Goal: Navigation & Orientation: Understand site structure

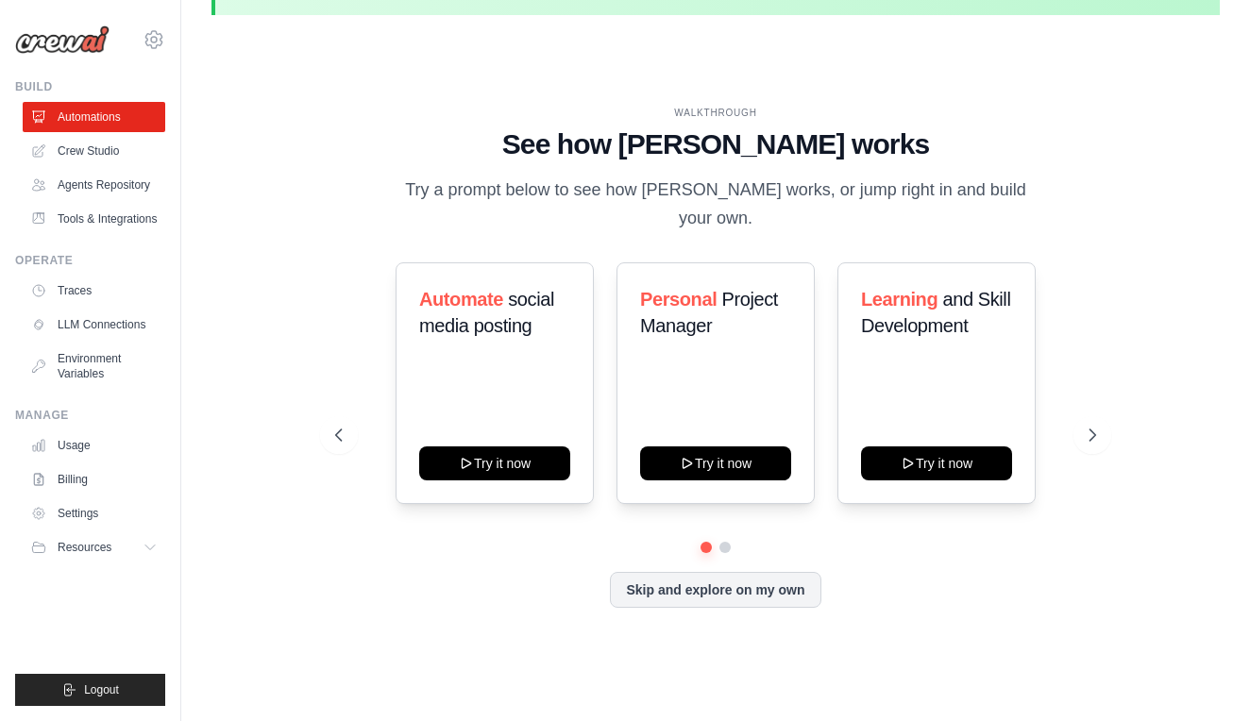
scroll to position [57, 0]
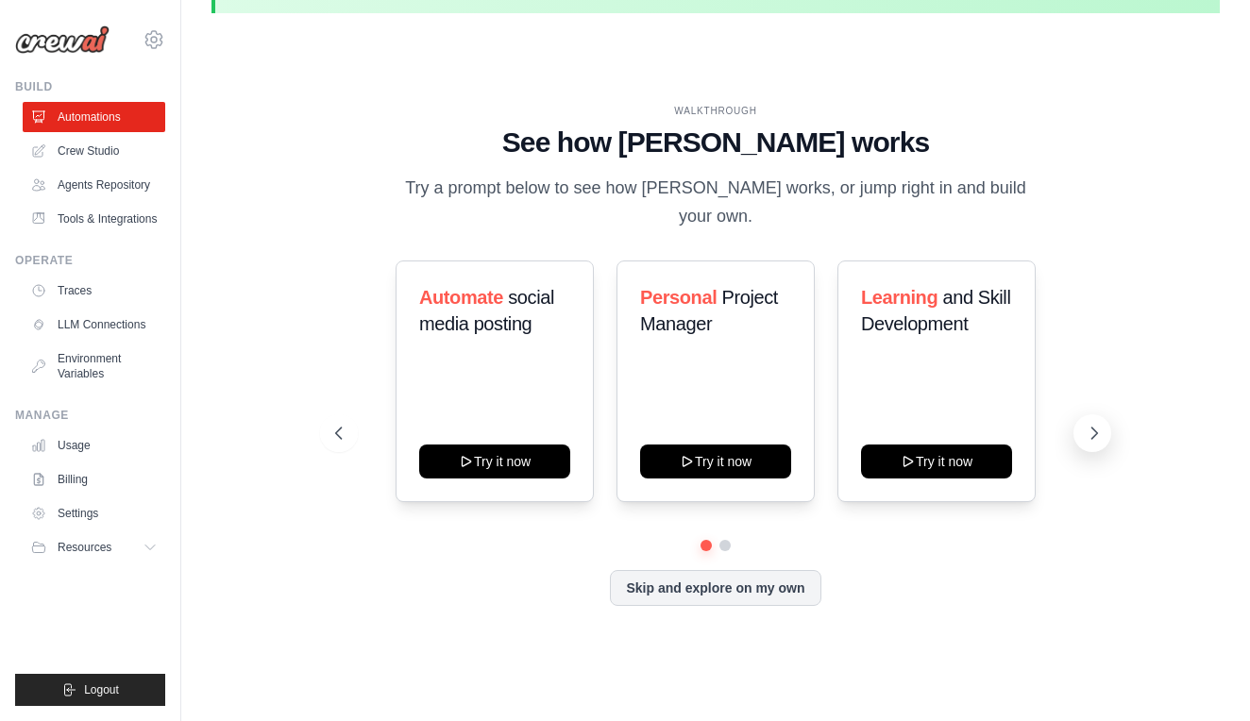
click at [1099, 424] on icon at bounding box center [1094, 433] width 19 height 19
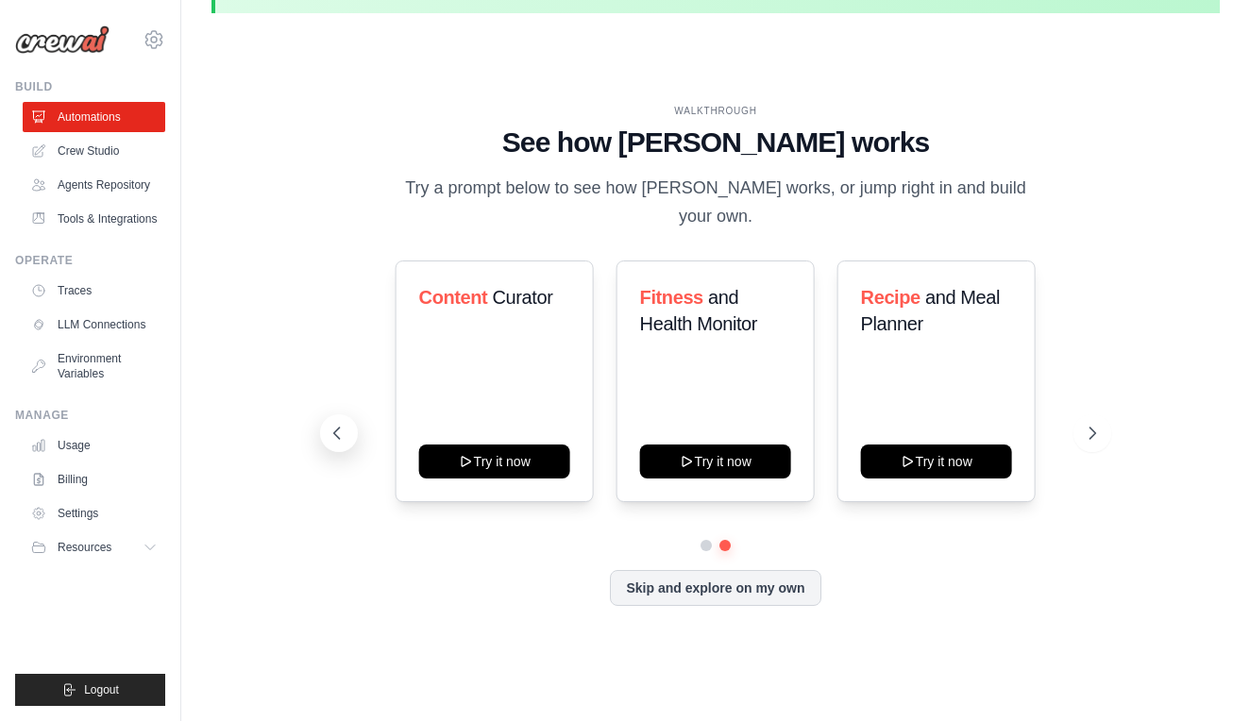
click at [337, 424] on icon at bounding box center [337, 433] width 19 height 19
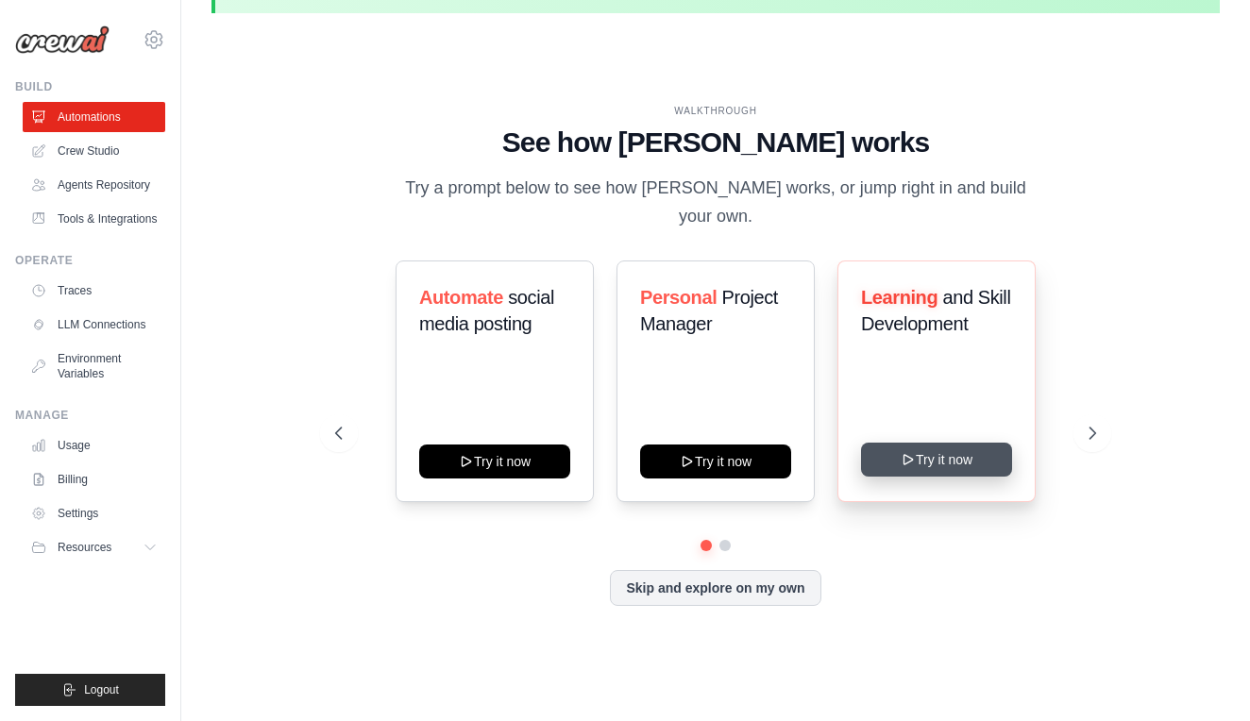
click at [933, 449] on button "Try it now" at bounding box center [936, 460] width 151 height 34
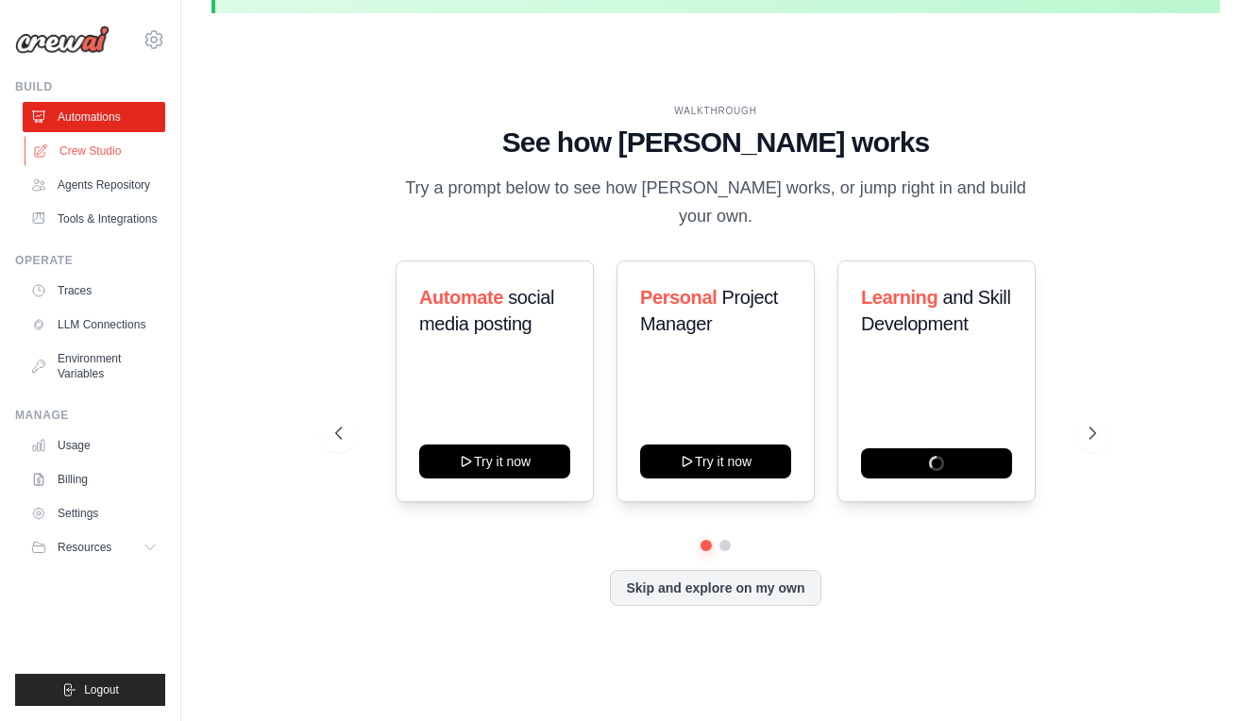
click at [102, 152] on link "Crew Studio" at bounding box center [96, 151] width 143 height 30
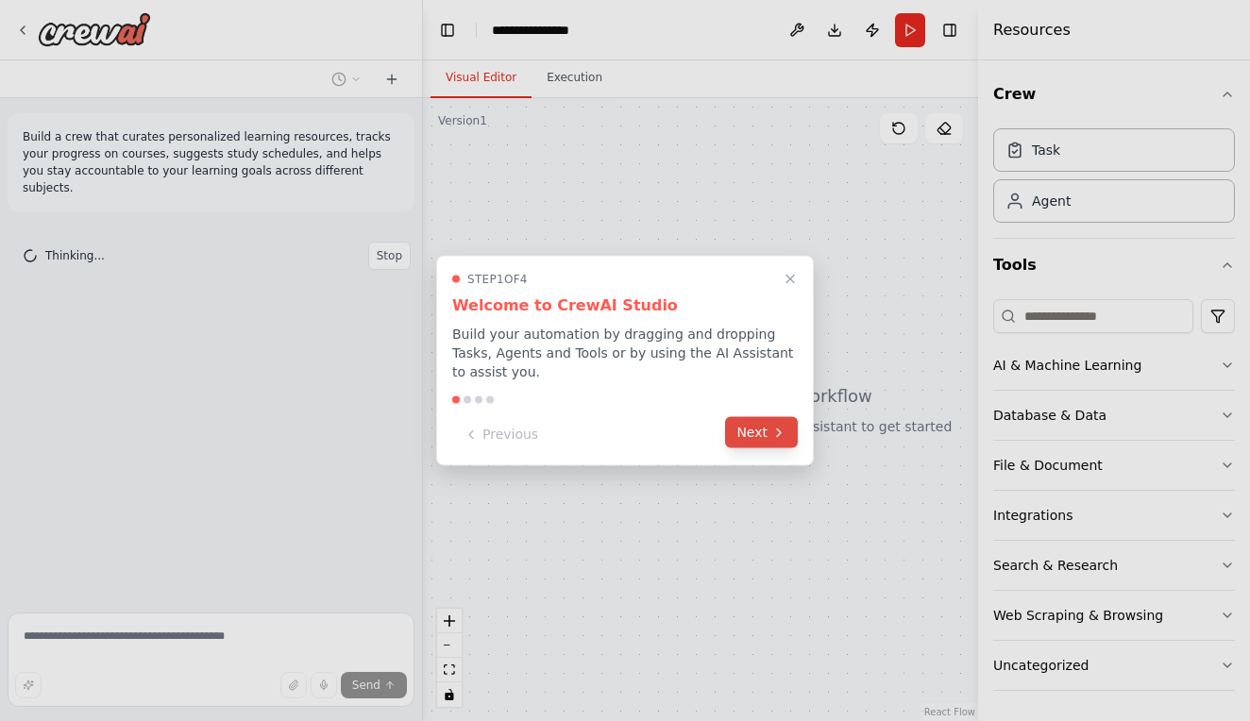
click at [769, 432] on button "Next" at bounding box center [761, 432] width 73 height 31
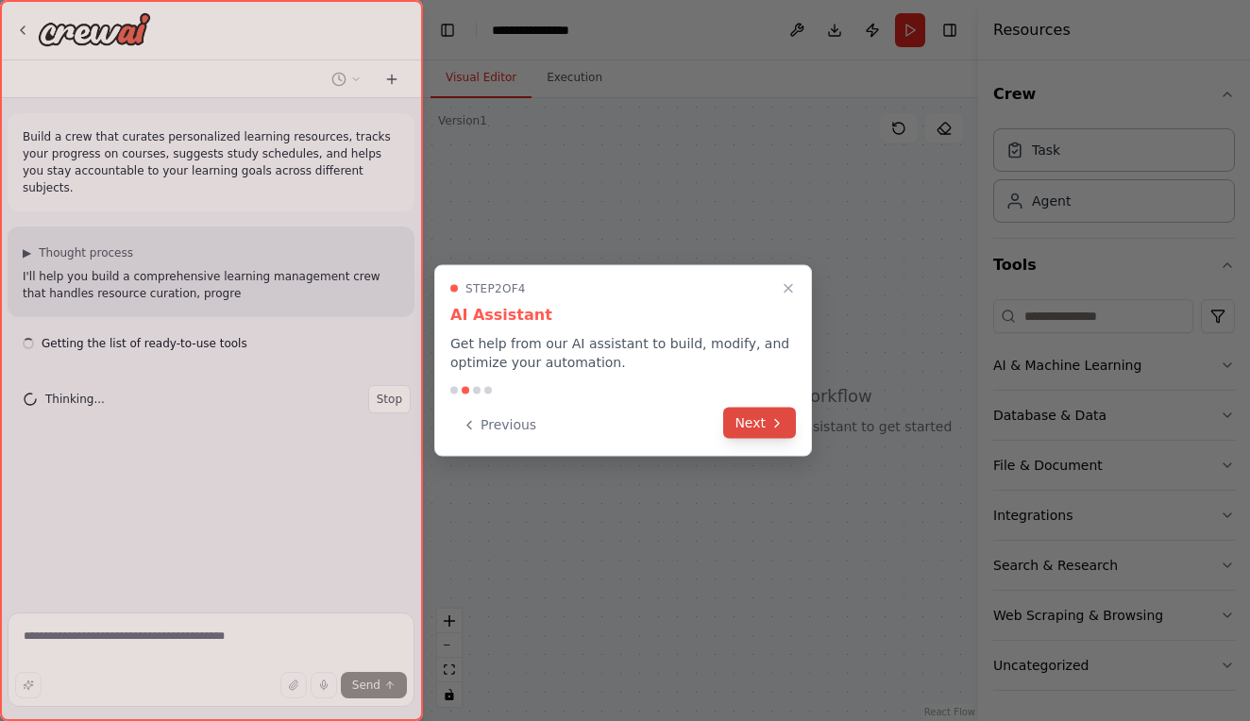
click at [761, 428] on button "Next" at bounding box center [759, 423] width 73 height 31
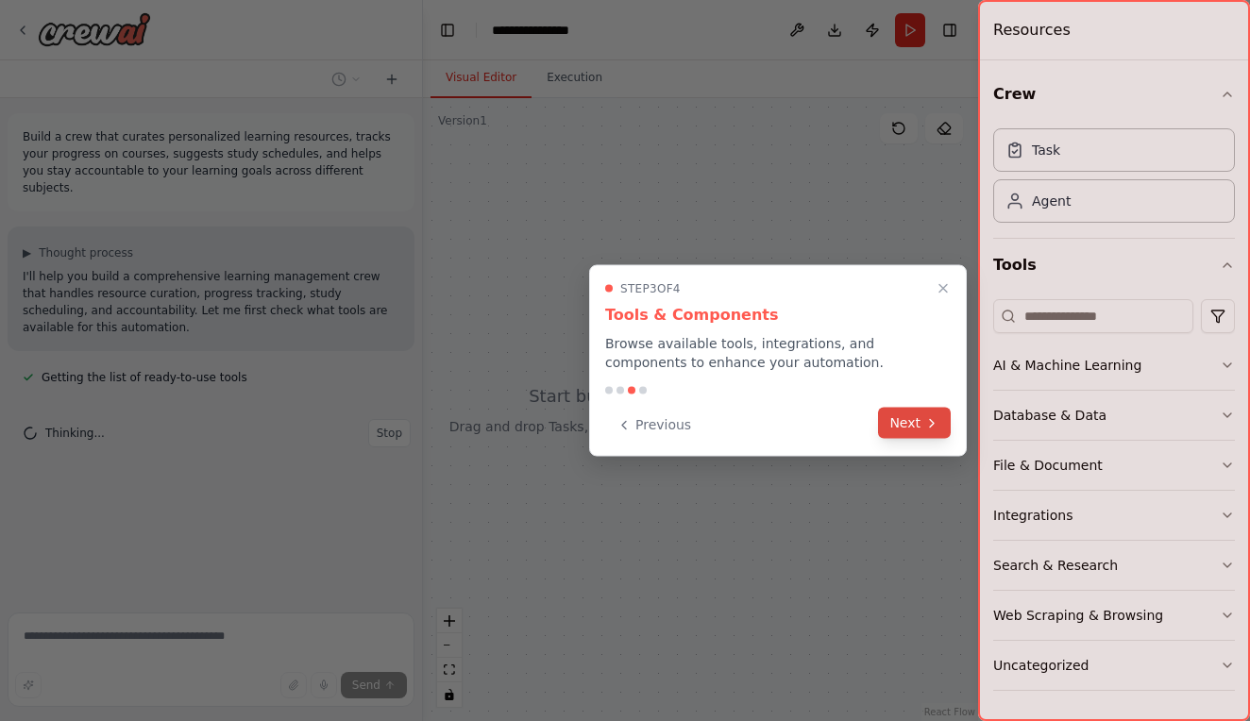
click at [912, 423] on button "Next" at bounding box center [914, 423] width 73 height 31
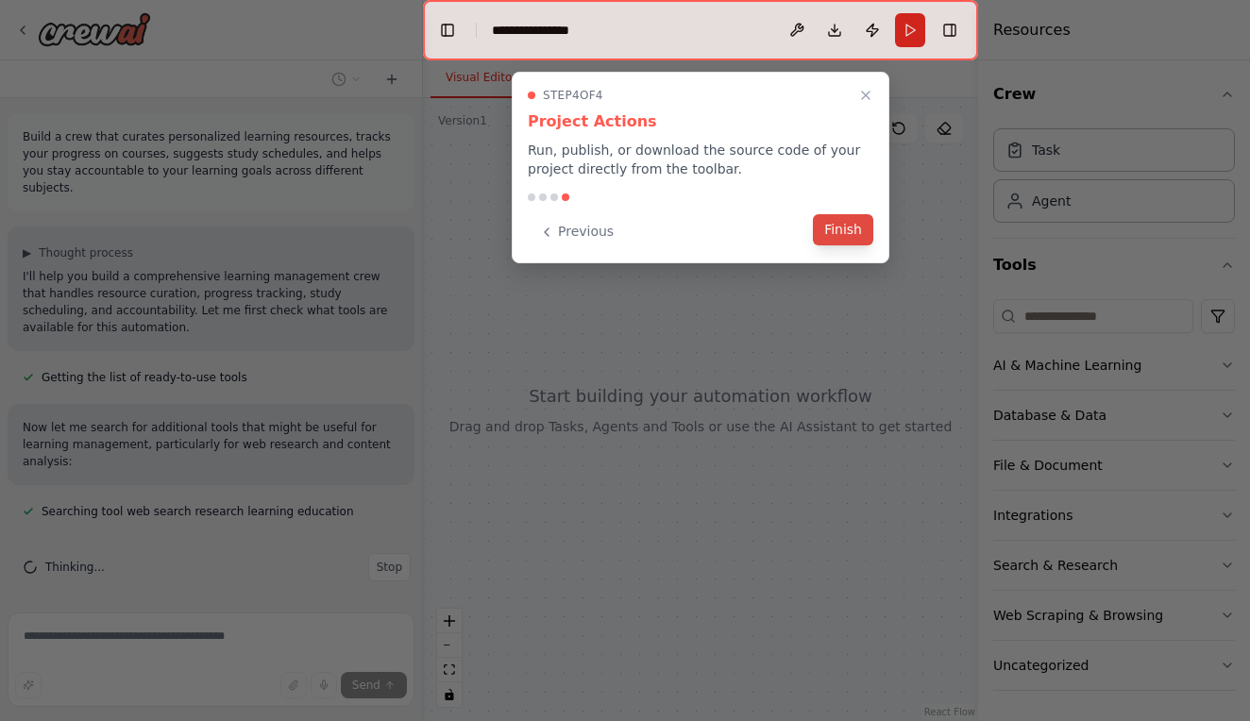
click at [848, 234] on button "Finish" at bounding box center [843, 229] width 60 height 31
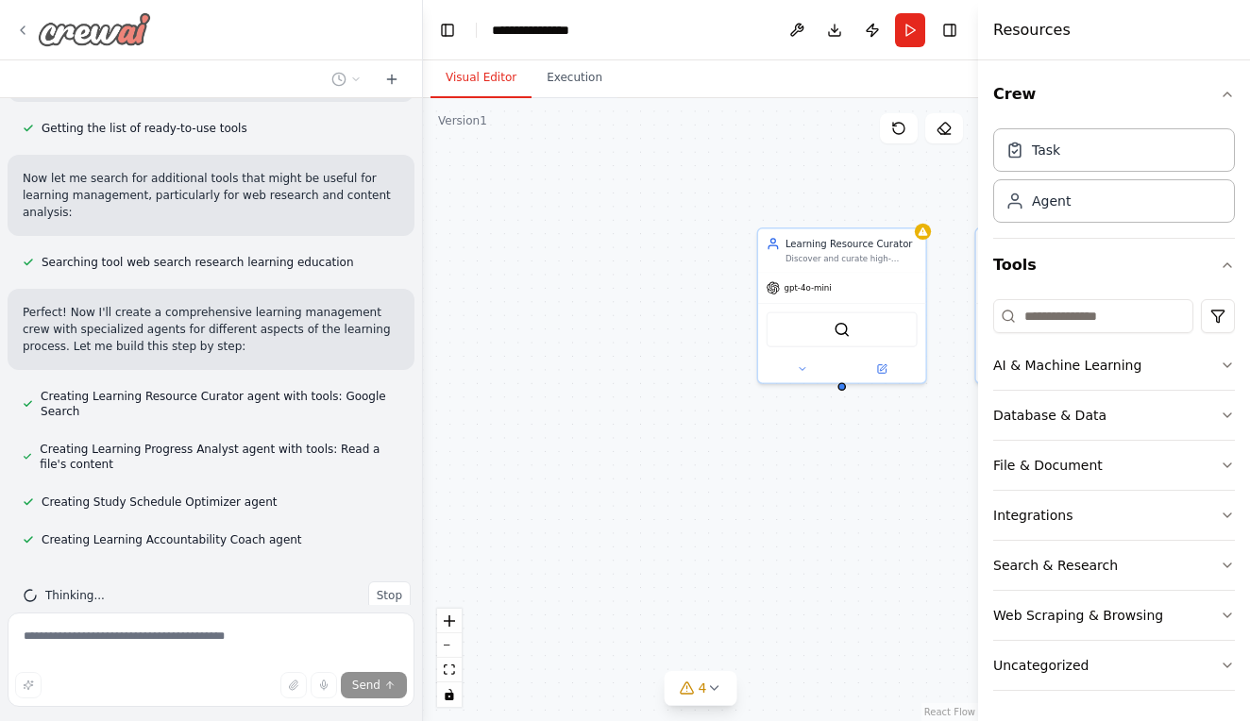
click at [25, 30] on icon at bounding box center [22, 30] width 15 height 15
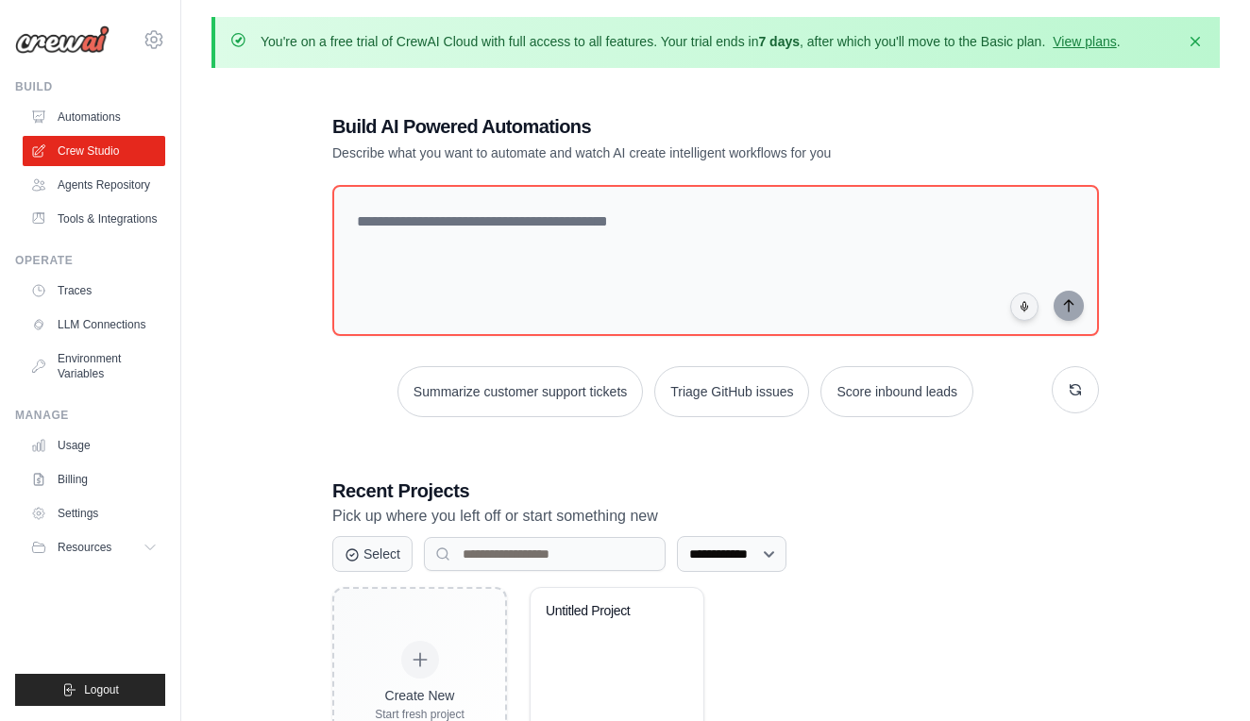
scroll to position [1, 0]
click at [129, 327] on link "LLM Connections" at bounding box center [96, 325] width 143 height 30
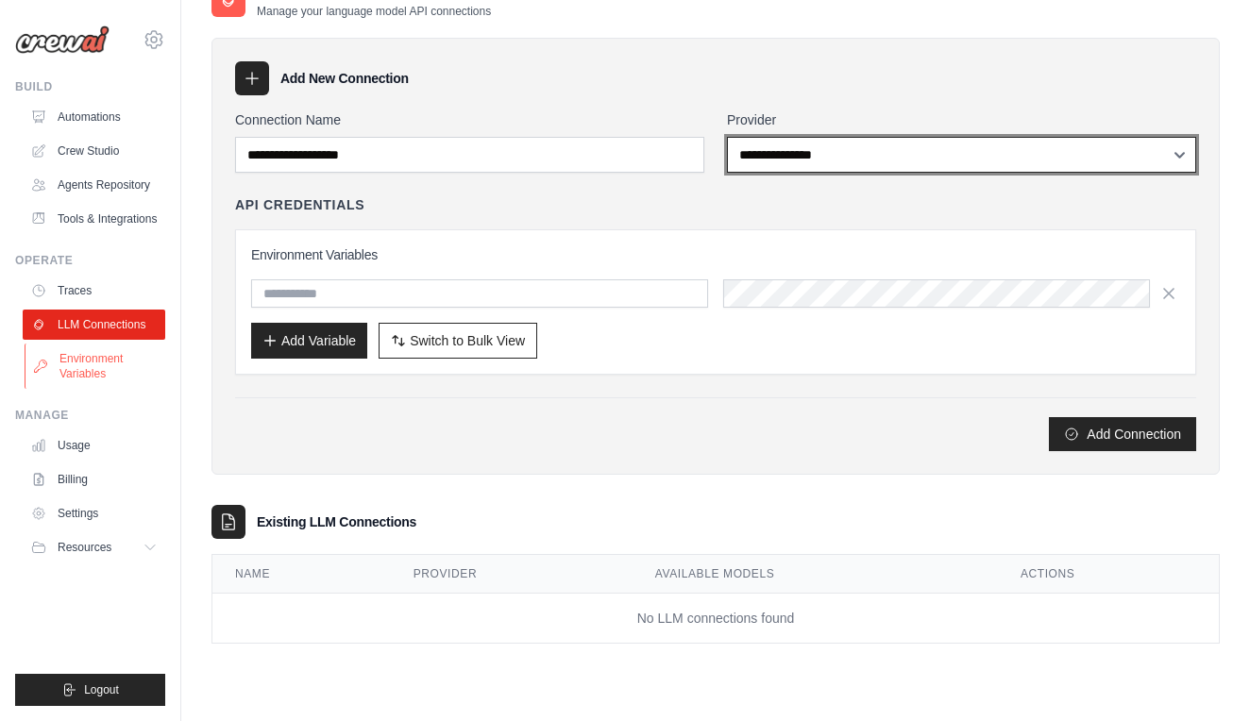
scroll to position [103, 0]
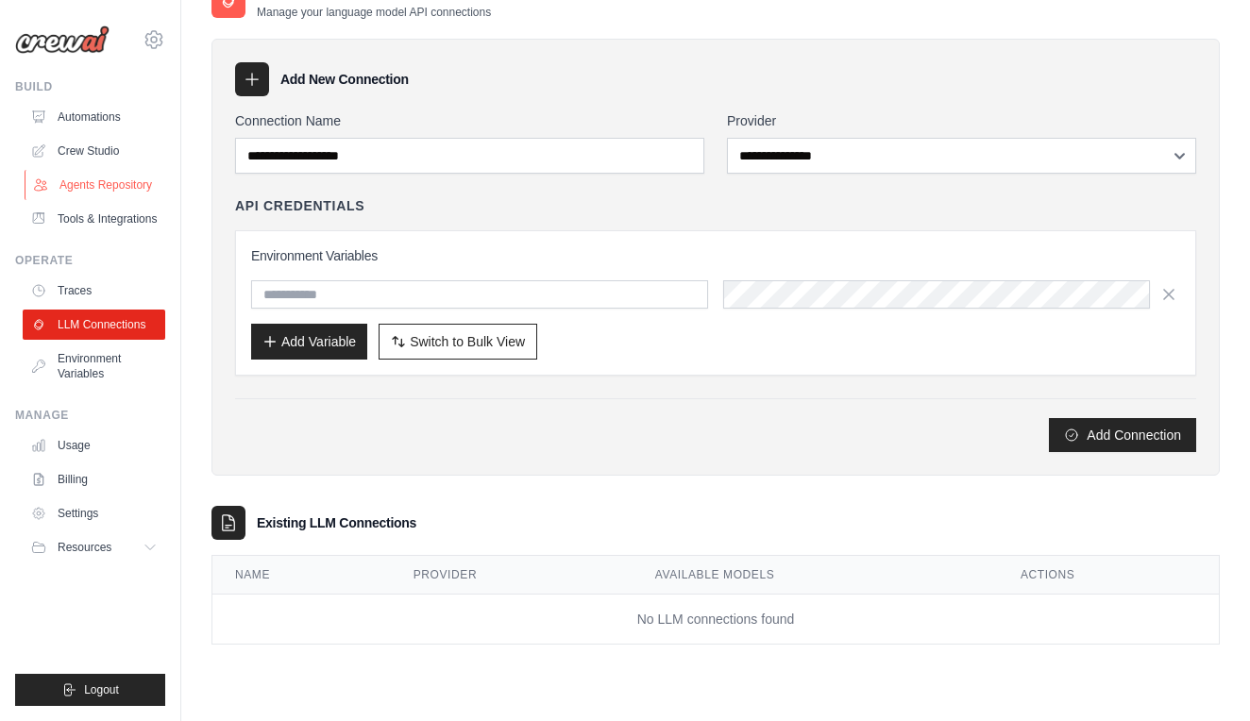
click at [128, 190] on link "Agents Repository" at bounding box center [96, 185] width 143 height 30
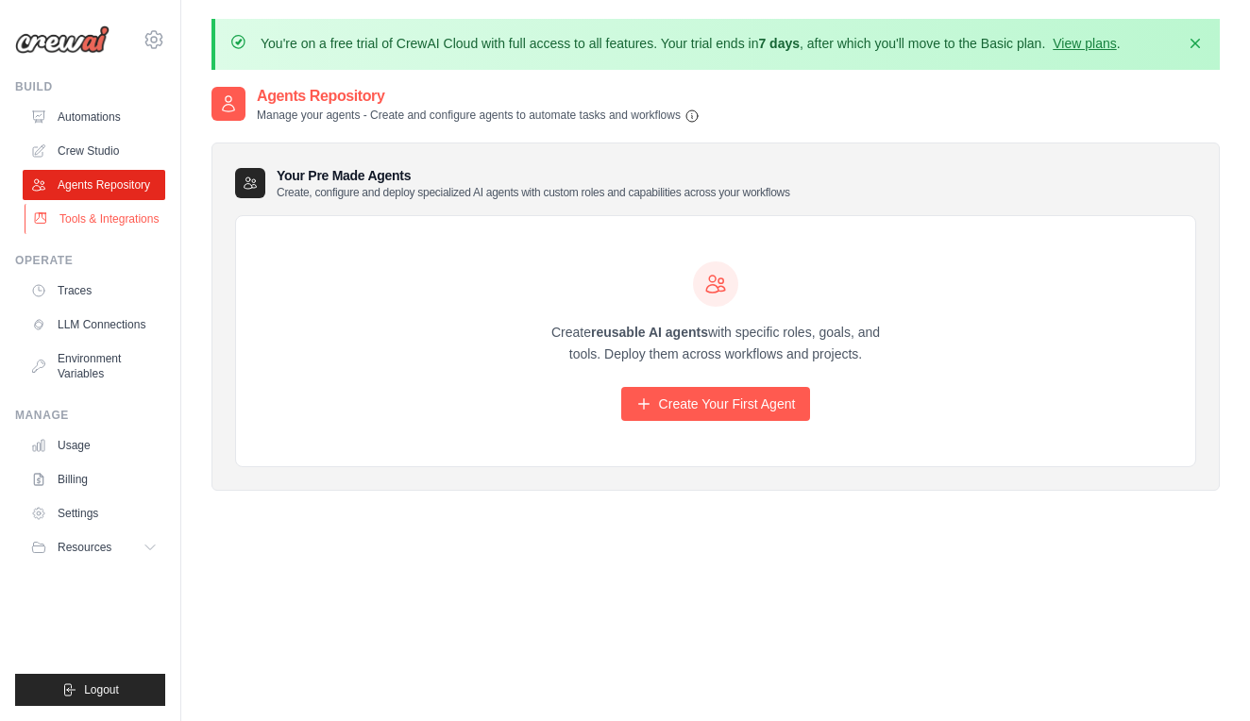
click at [121, 219] on link "Tools & Integrations" at bounding box center [96, 219] width 143 height 30
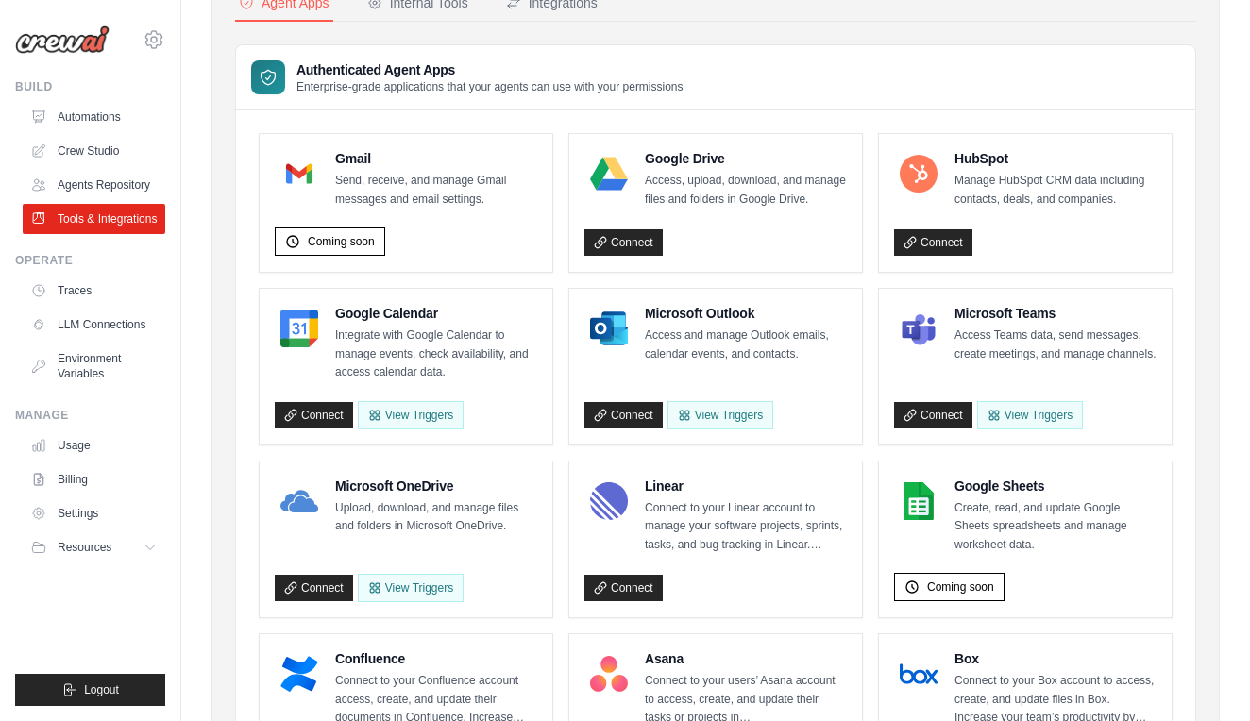
scroll to position [178, 0]
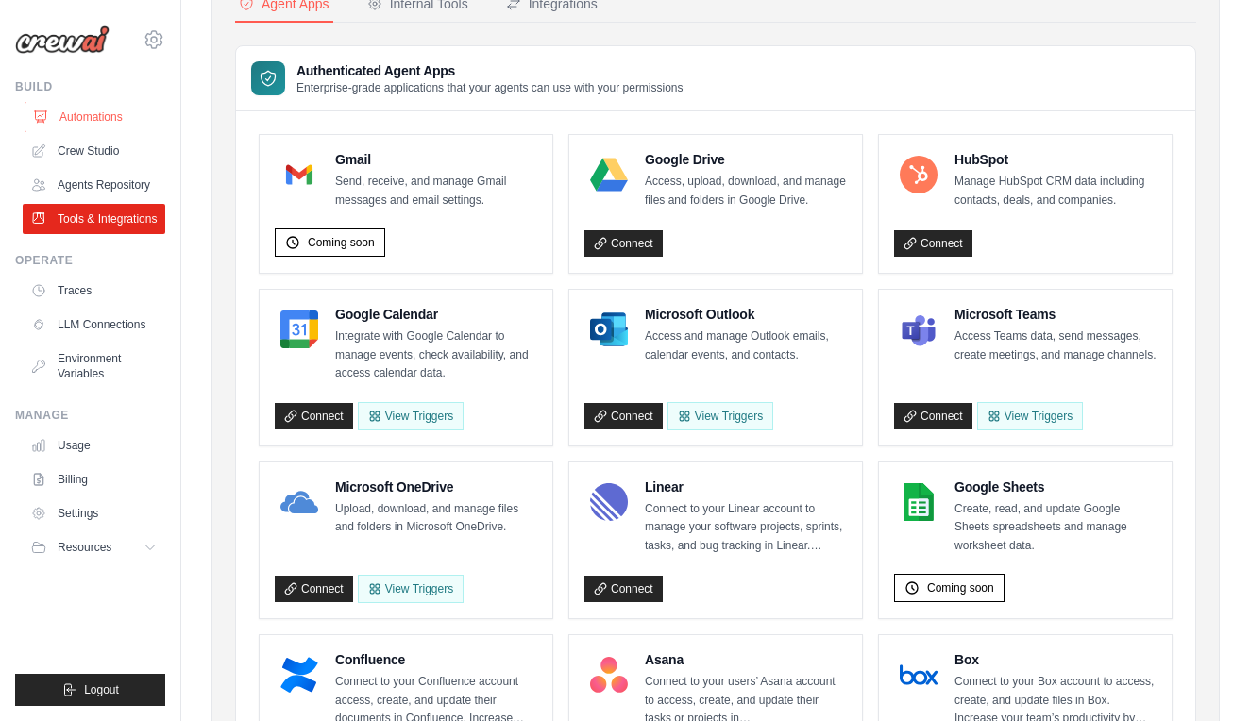
click at [90, 114] on link "Automations" at bounding box center [96, 117] width 143 height 30
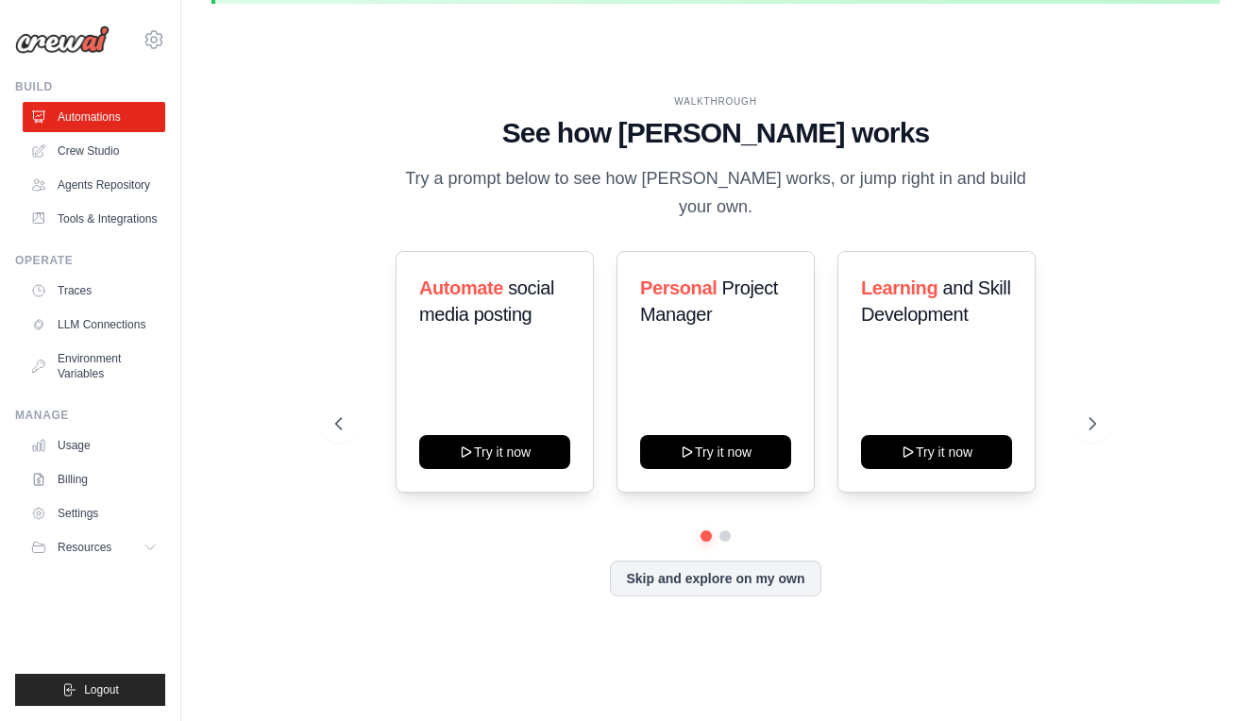
scroll to position [5, 0]
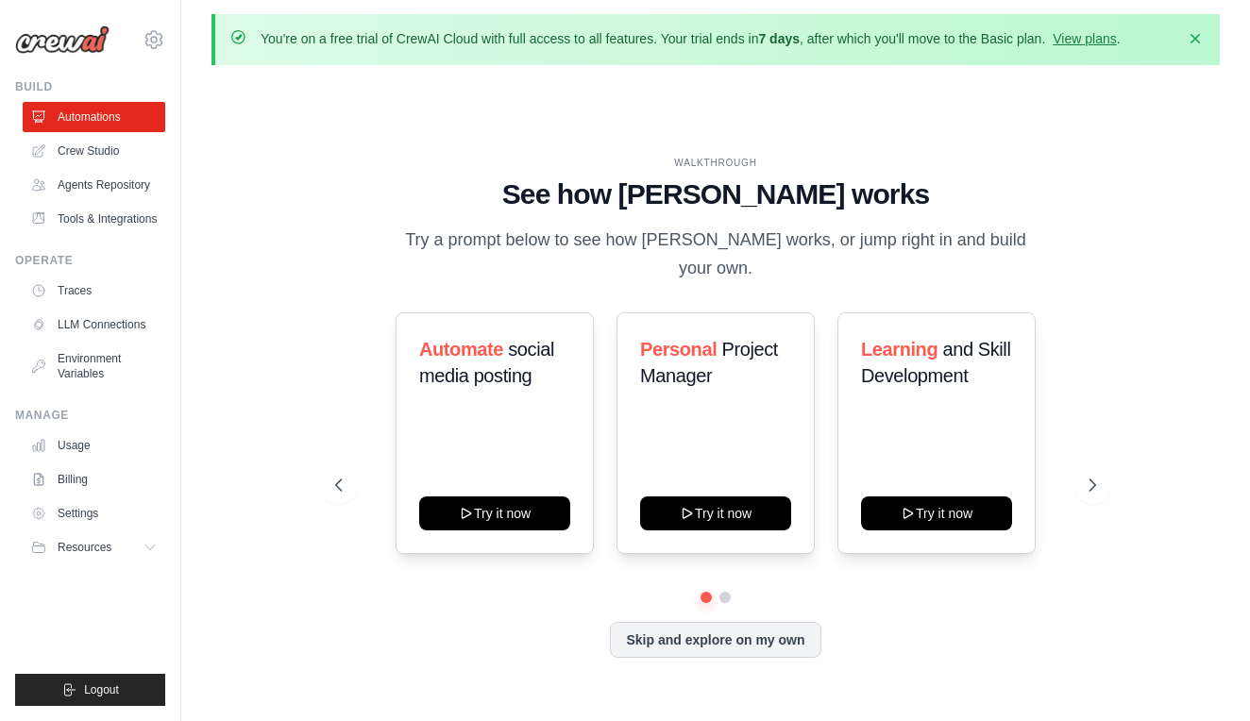
drag, startPoint x: 1197, startPoint y: 38, endPoint x: 1182, endPoint y: 51, distance: 20.1
click at [1197, 38] on icon "button" at bounding box center [1195, 38] width 19 height 19
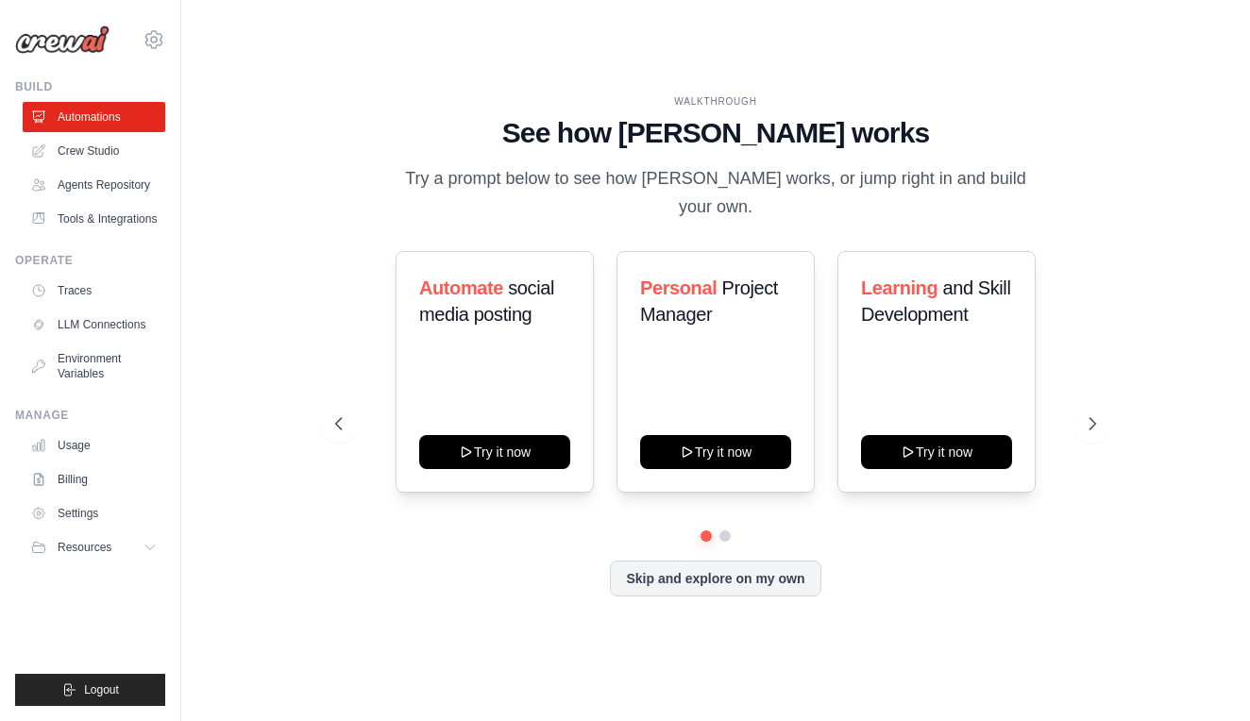
scroll to position [0, 0]
click at [1090, 415] on icon at bounding box center [1094, 424] width 19 height 19
click at [342, 415] on icon at bounding box center [337, 424] width 19 height 19
click at [941, 347] on div "Learning and Skill Development Try it now" at bounding box center [937, 372] width 198 height 242
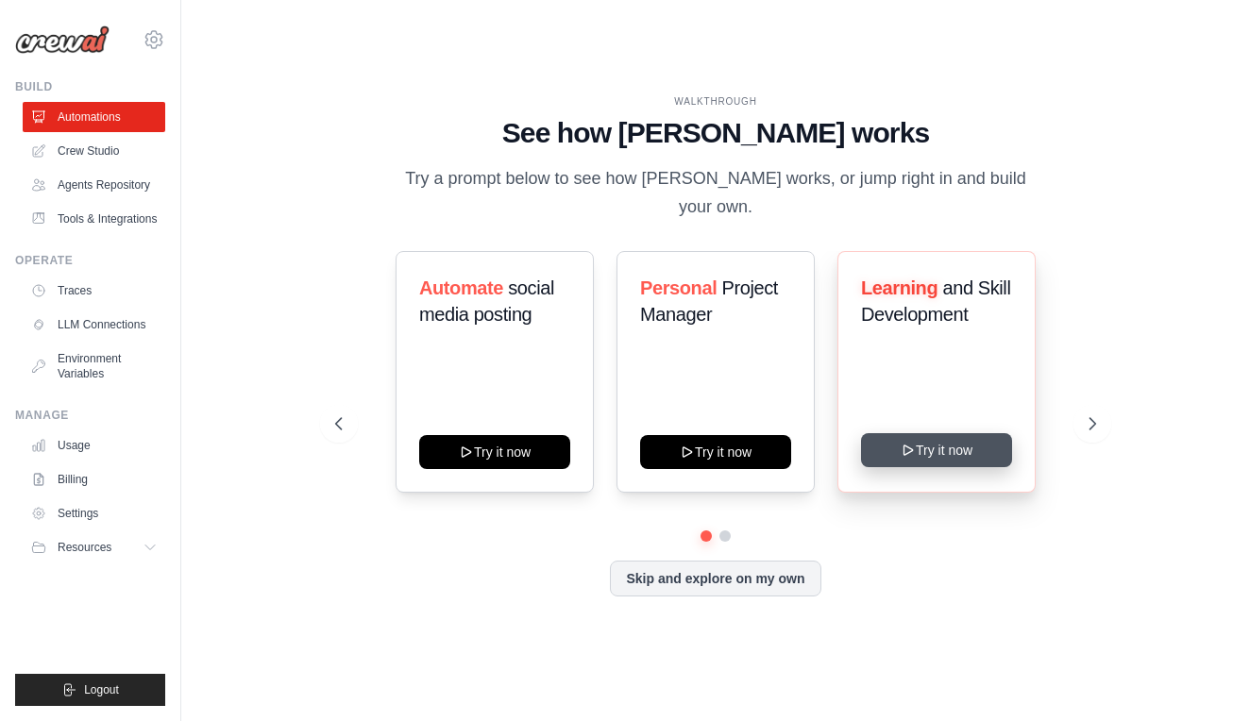
click at [938, 440] on button "Try it now" at bounding box center [936, 450] width 151 height 34
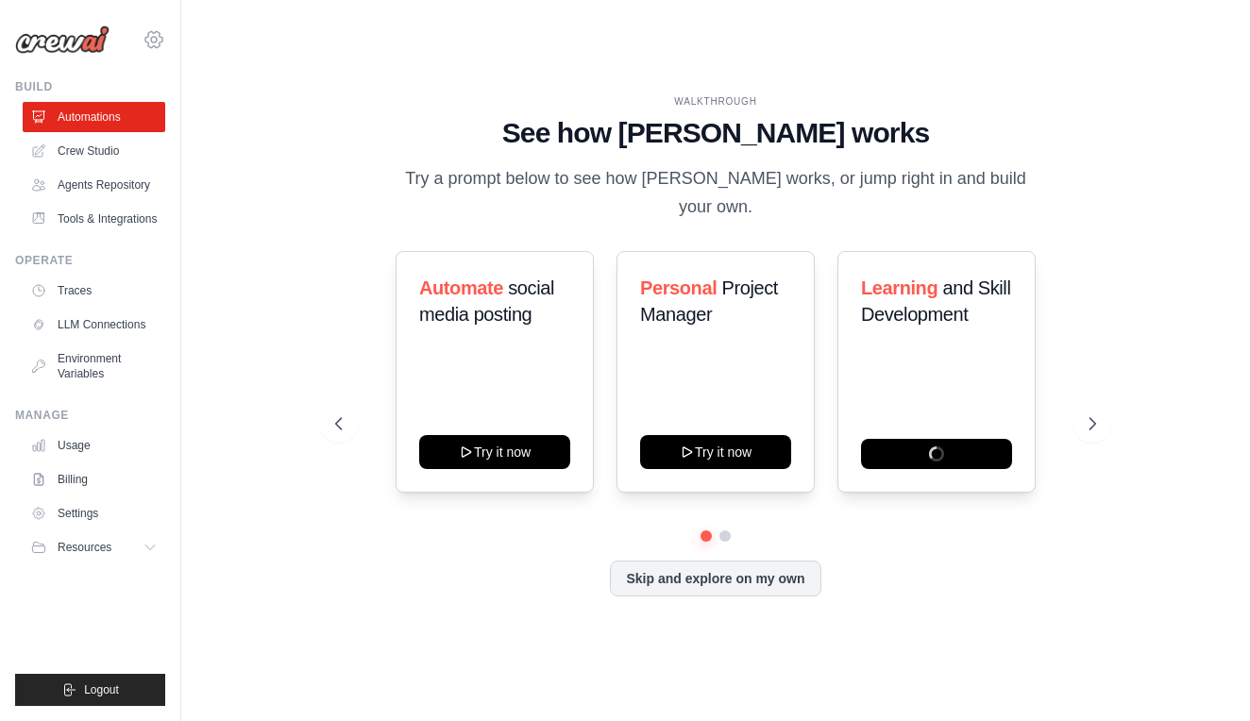
click at [152, 38] on icon at bounding box center [154, 40] width 6 height 6
click at [151, 550] on icon at bounding box center [151, 548] width 9 height 5
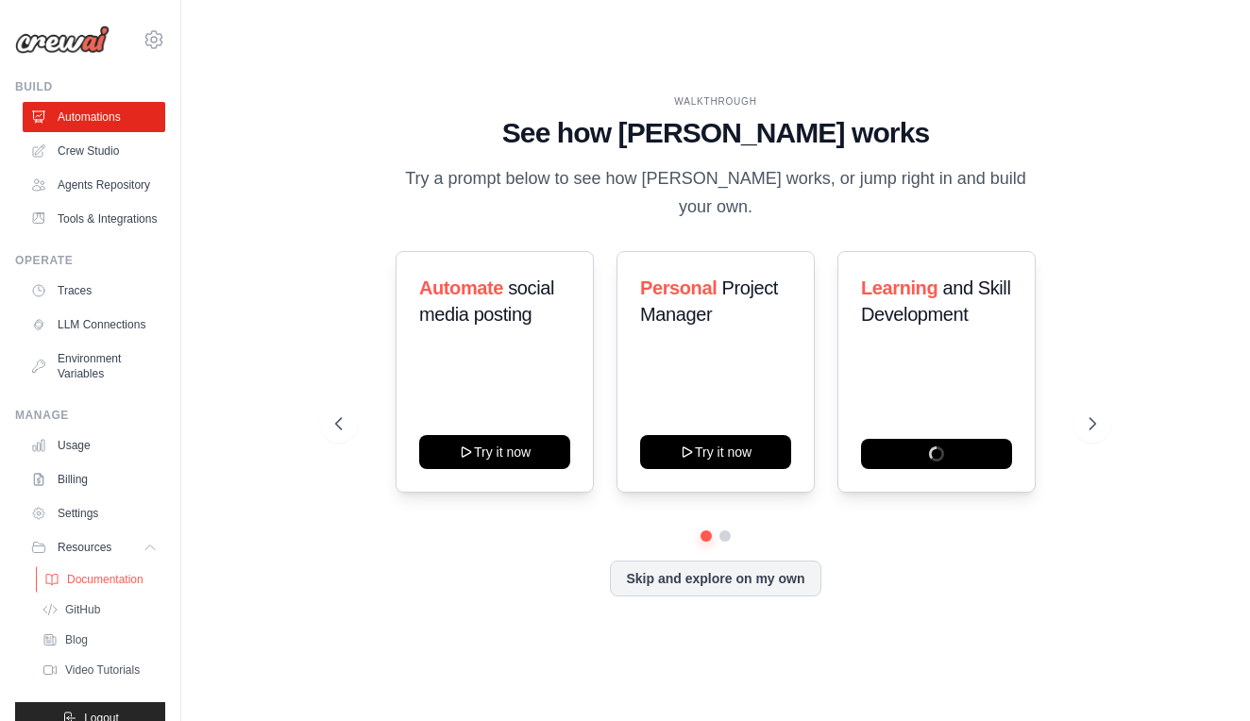
click at [137, 581] on span "Documentation" at bounding box center [105, 579] width 76 height 15
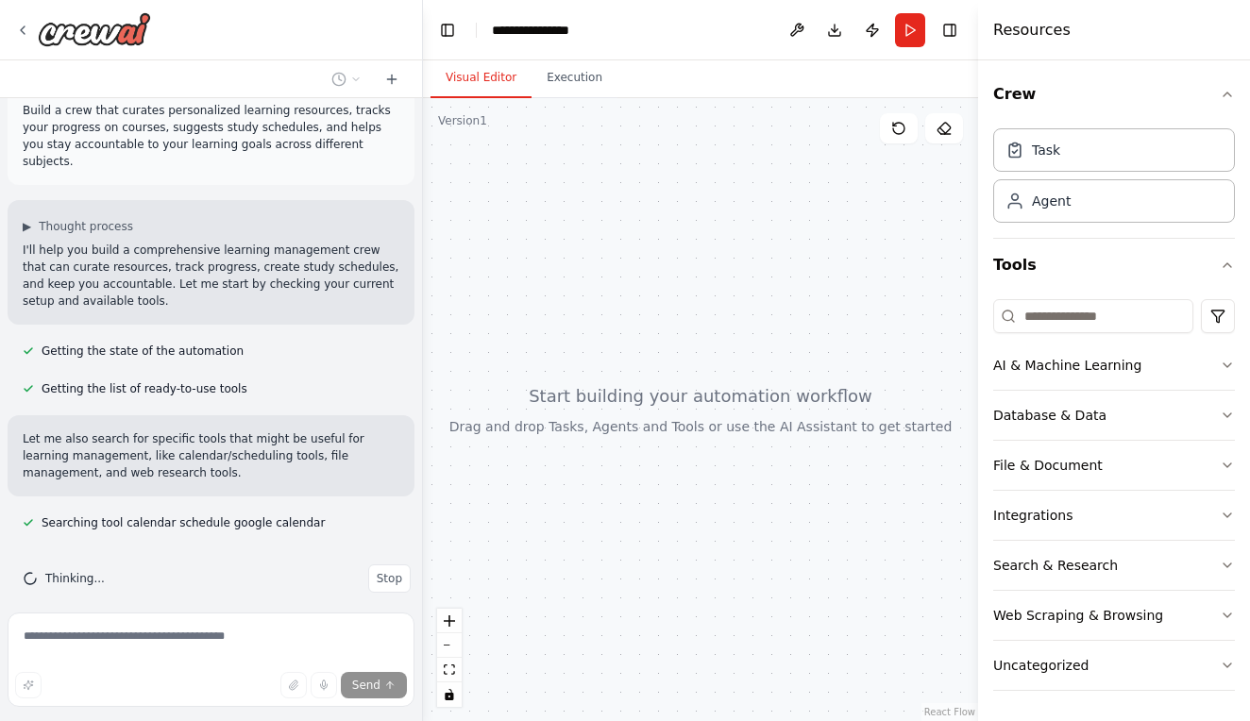
scroll to position [64, 0]
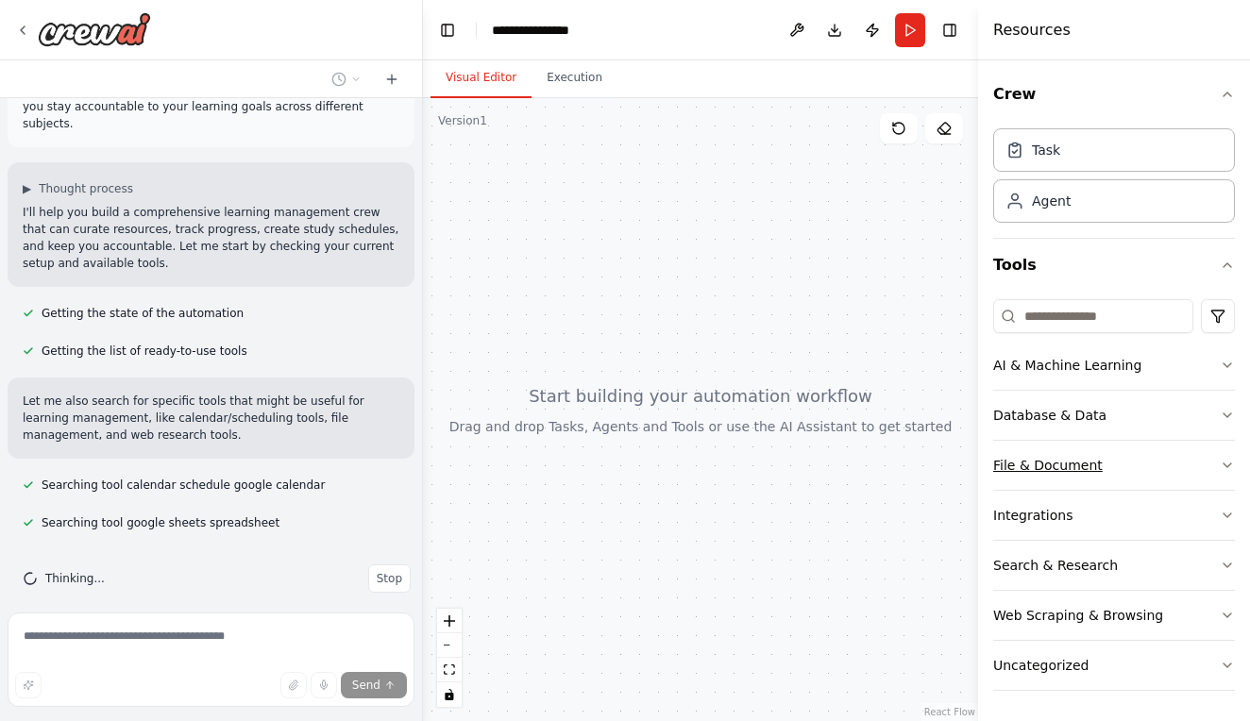
click at [1233, 461] on icon "button" at bounding box center [1227, 465] width 15 height 15
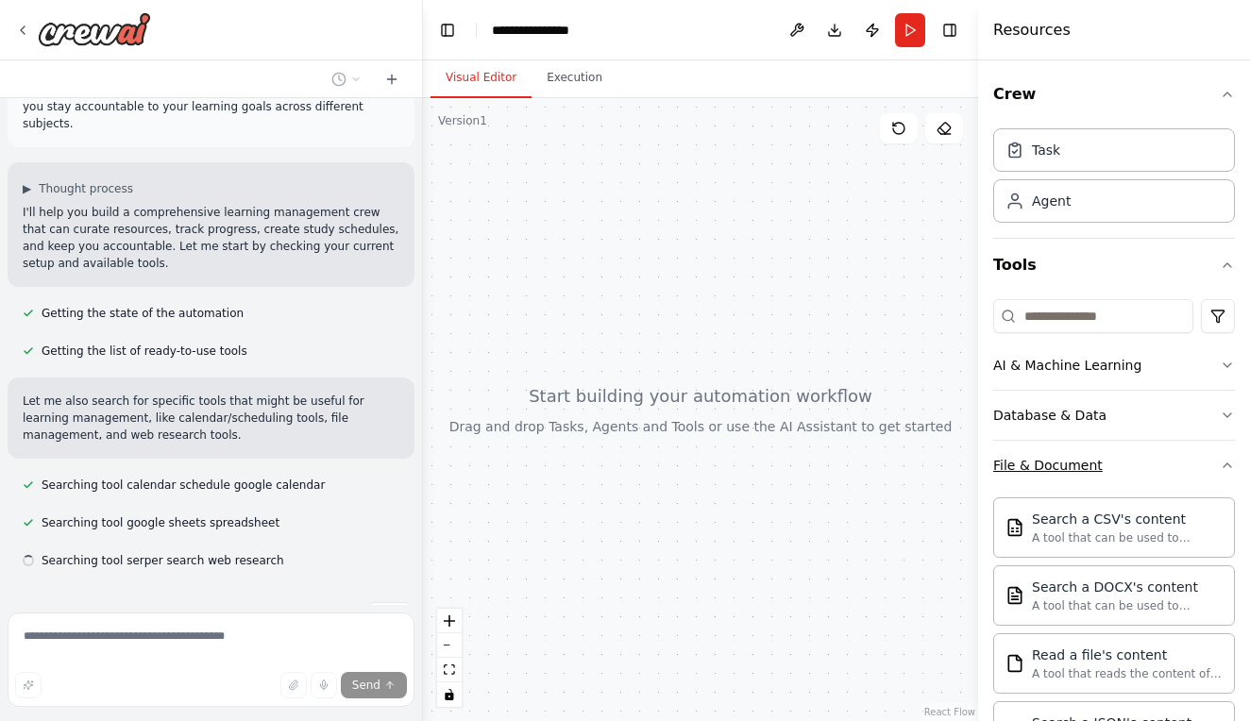
scroll to position [102, 0]
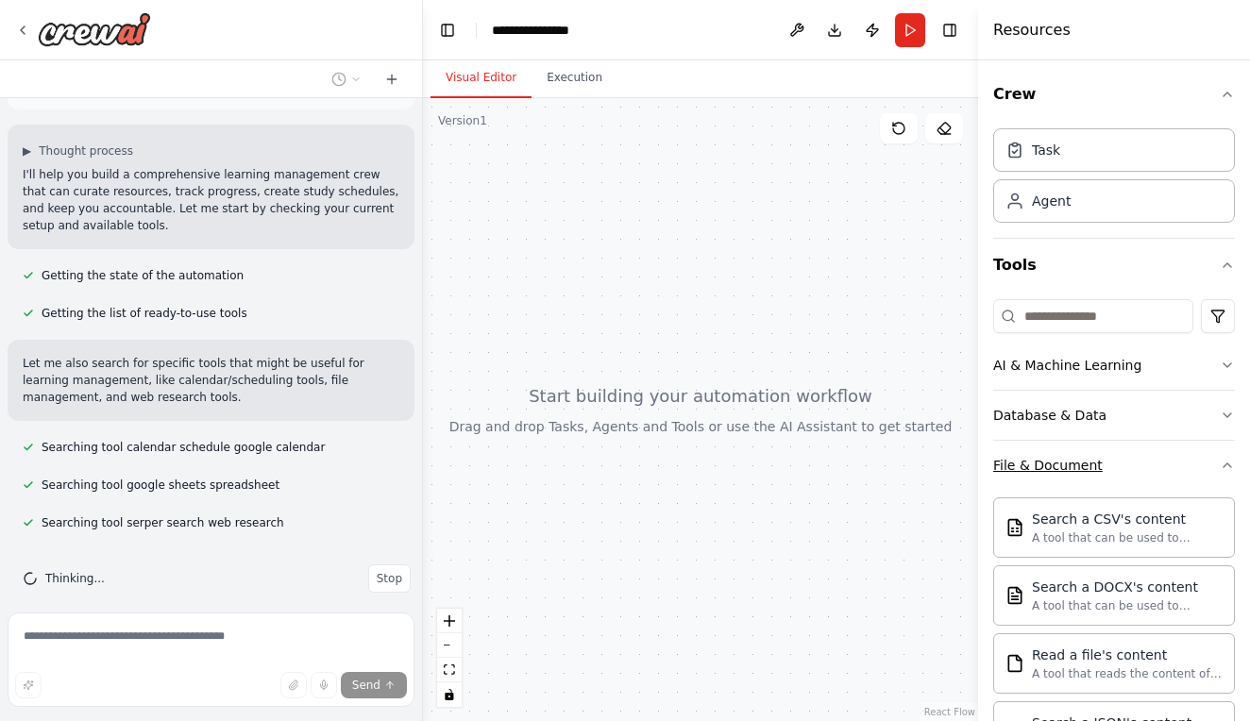
click at [1233, 465] on icon "button" at bounding box center [1227, 465] width 15 height 15
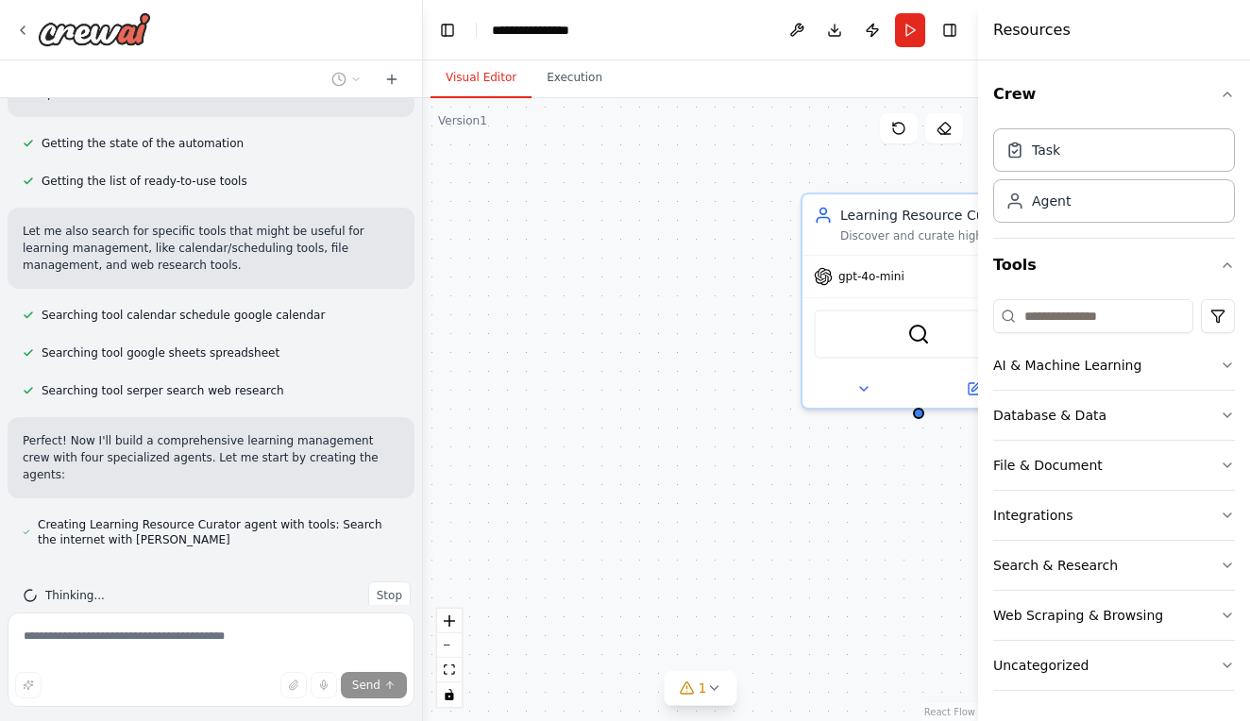
scroll to position [280, 0]
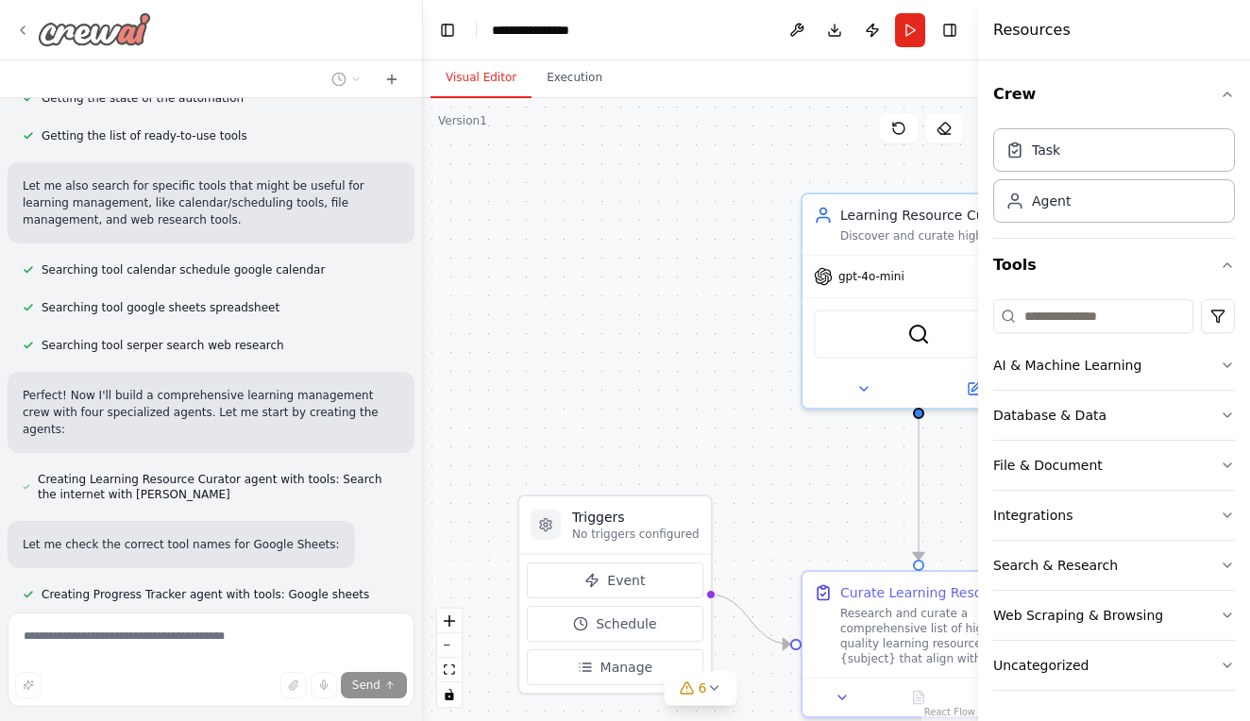
click at [20, 29] on icon at bounding box center [22, 30] width 15 height 15
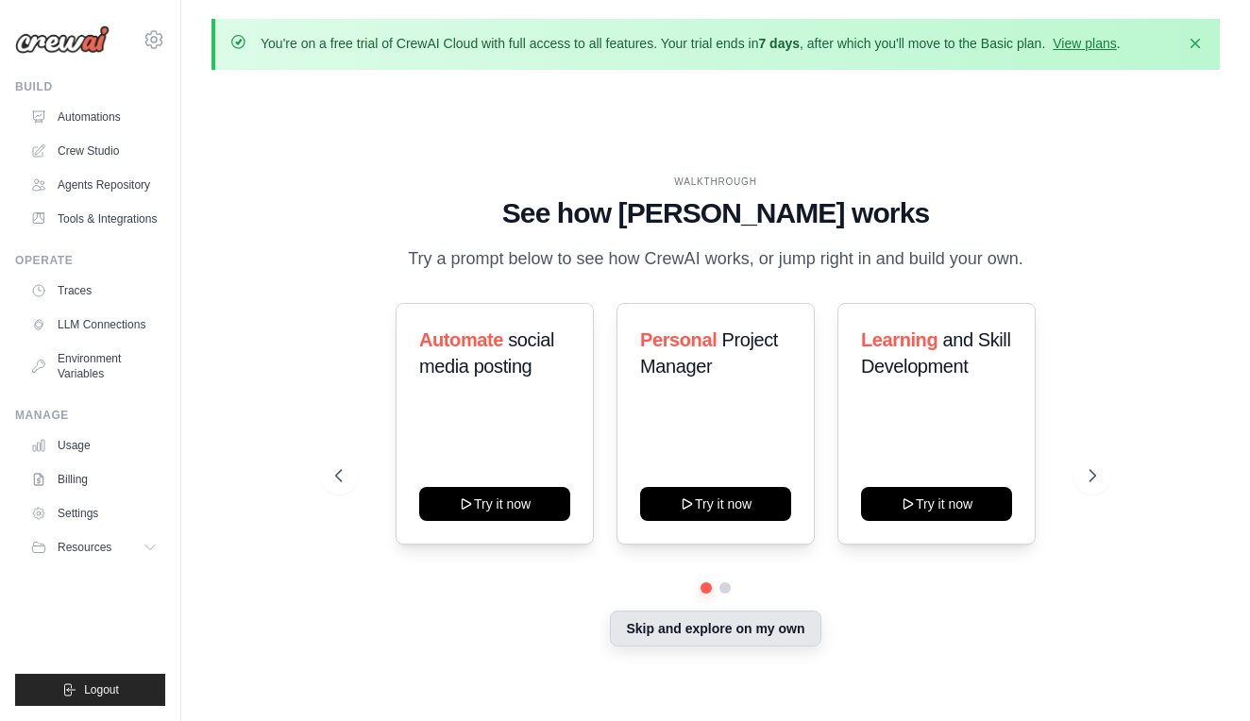
click at [785, 632] on button "Skip and explore on my own" at bounding box center [715, 629] width 211 height 36
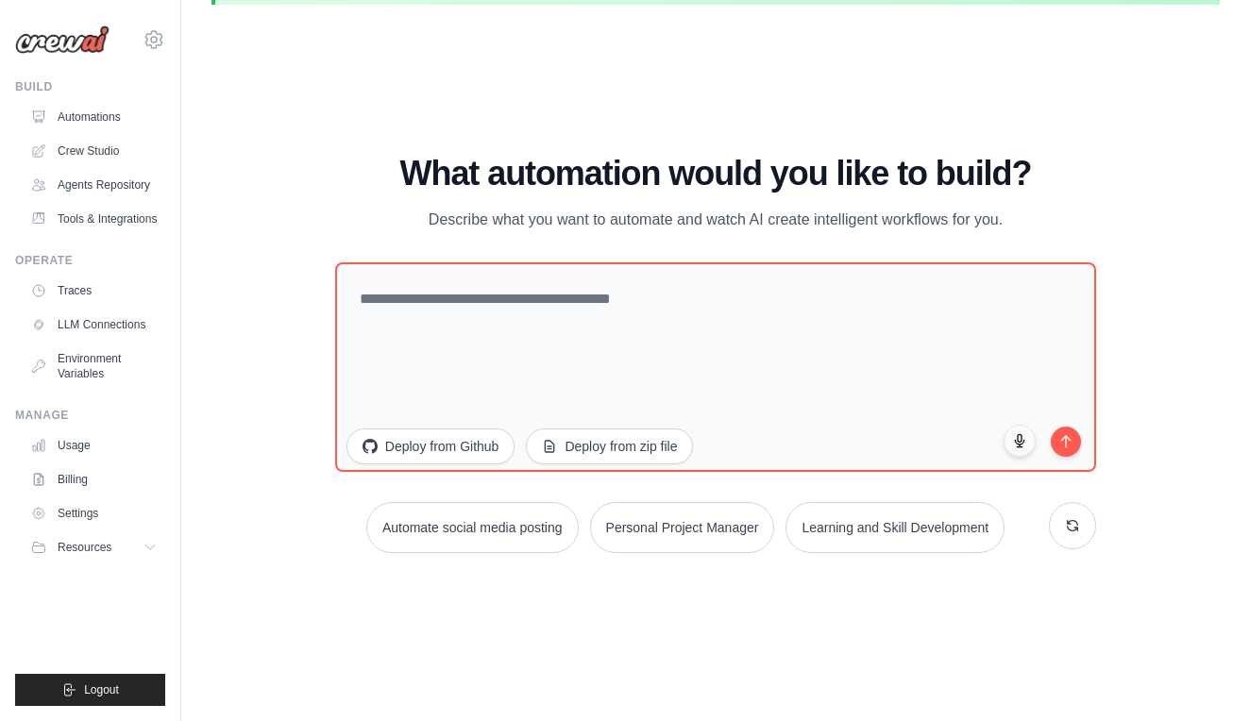
scroll to position [62, 0]
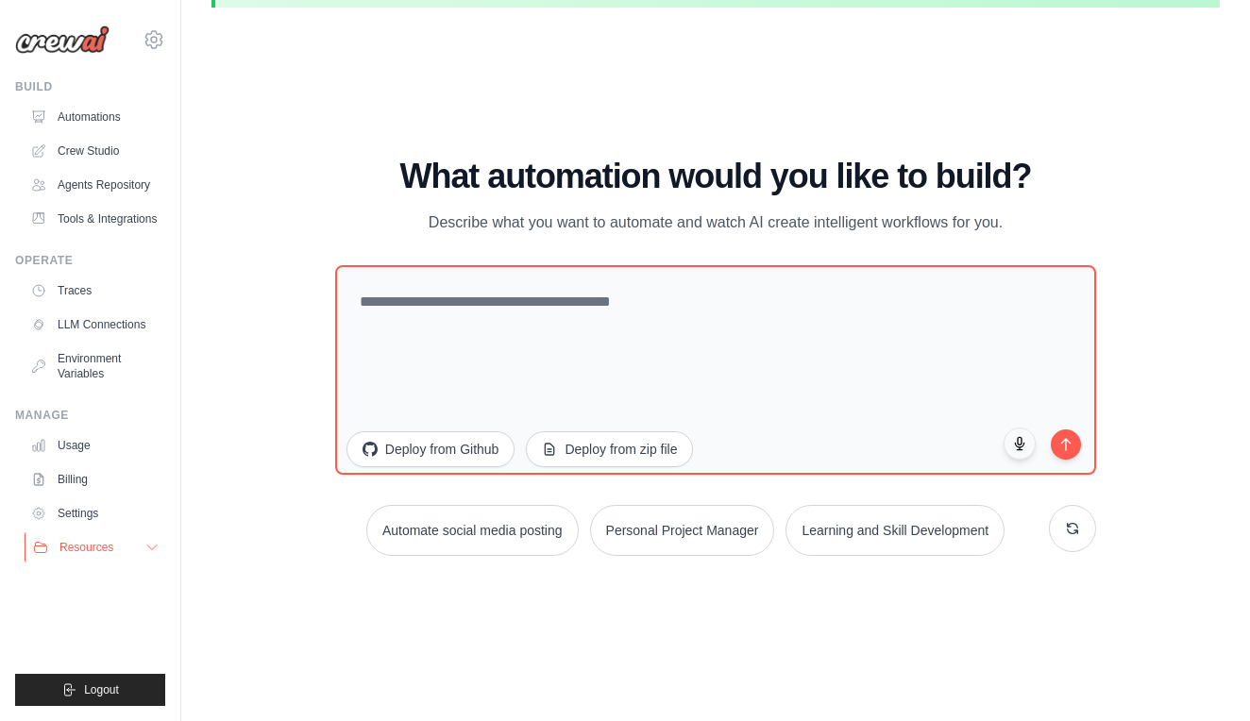
click at [155, 549] on icon at bounding box center [151, 547] width 15 height 15
